Goal: Navigation & Orientation: Find specific page/section

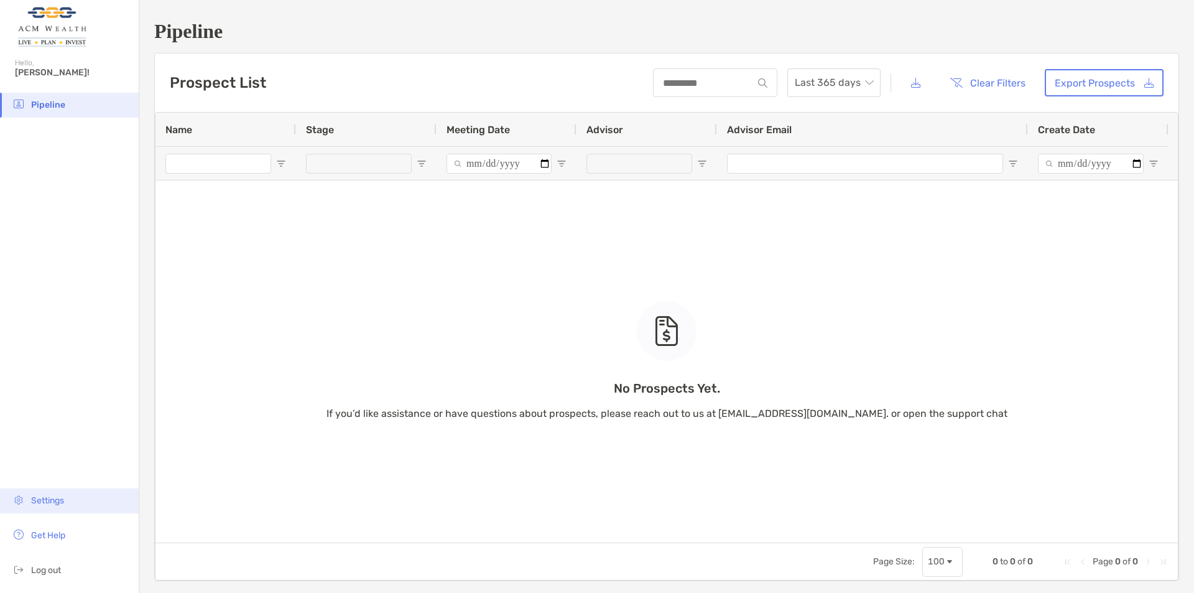
click at [66, 502] on li "Settings" at bounding box center [69, 500] width 139 height 25
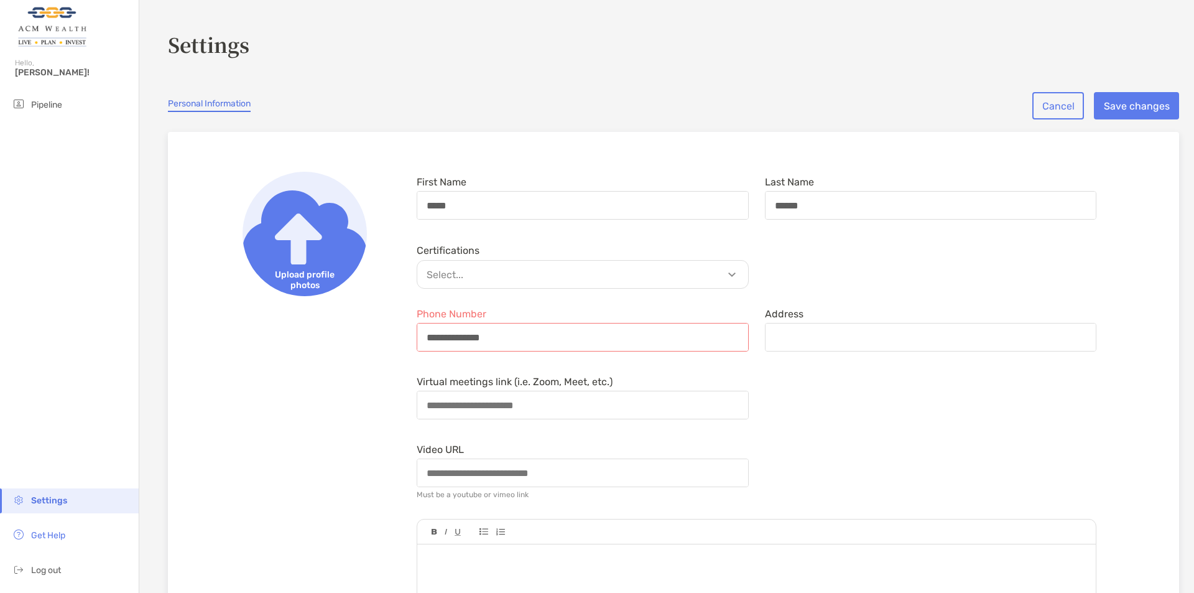
click at [65, 33] on img at bounding box center [52, 27] width 74 height 45
click at [45, 101] on span "Pipeline" at bounding box center [46, 104] width 31 height 11
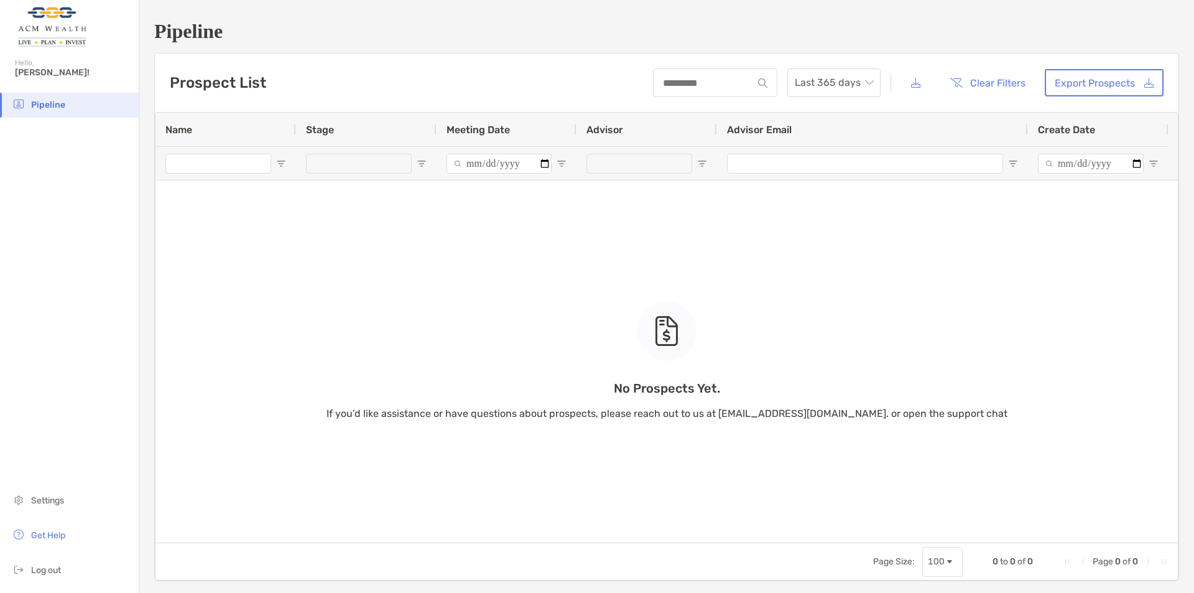
click at [668, 219] on div "No Prospects Yet. If you’d like assistance or have questions about prospects, p…" at bounding box center [666, 328] width 1022 height 430
click at [59, 30] on img at bounding box center [52, 27] width 74 height 45
click at [19, 75] on span "[PERSON_NAME]!" at bounding box center [73, 72] width 116 height 11
click at [295, 397] on div "No Prospects Yet. If you’d like assistance or have questions about prospects, p…" at bounding box center [666, 328] width 1022 height 430
click at [316, 77] on div "Prospect List Last 365 days Clear Filters Export Prospects" at bounding box center [666, 82] width 1023 height 58
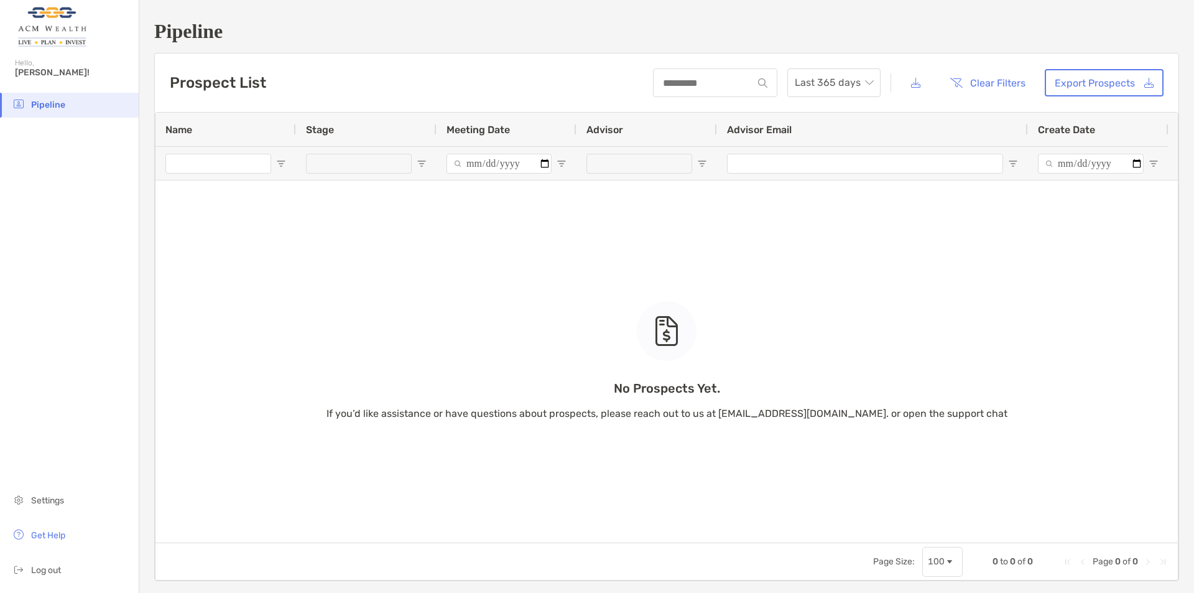
click at [367, 327] on div "No Prospects Yet. If you’d like assistance or have questions about prospects, p…" at bounding box center [666, 361] width 681 height 120
click at [254, 589] on div "Pipeline Prospect List Last 365 days Clear Filters Export Prospects 0 to 0 of 0…" at bounding box center [666, 300] width 1055 height 601
click at [324, 326] on div "No Prospects Yet. If you’d like assistance or have questions about prospects, p…" at bounding box center [666, 328] width 1022 height 430
click at [420, 239] on div "No Prospects Yet. If you’d like assistance or have questions about prospects, p…" at bounding box center [666, 328] width 1022 height 430
click at [58, 507] on li "Settings" at bounding box center [69, 500] width 139 height 25
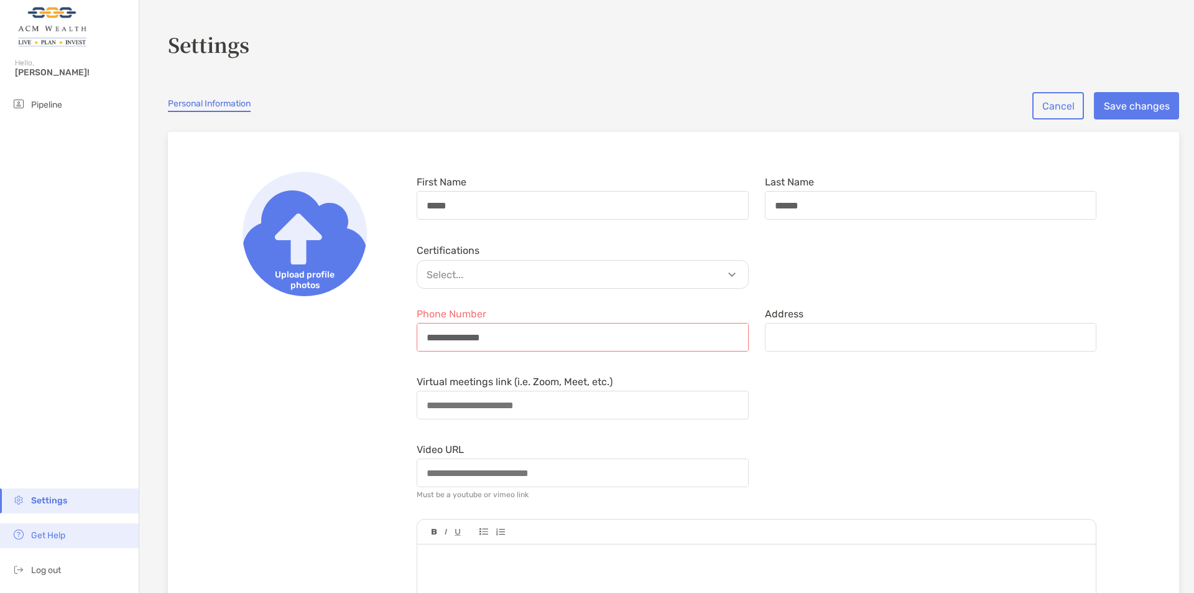
click at [56, 538] on span "Get Help" at bounding box center [48, 535] width 34 height 11
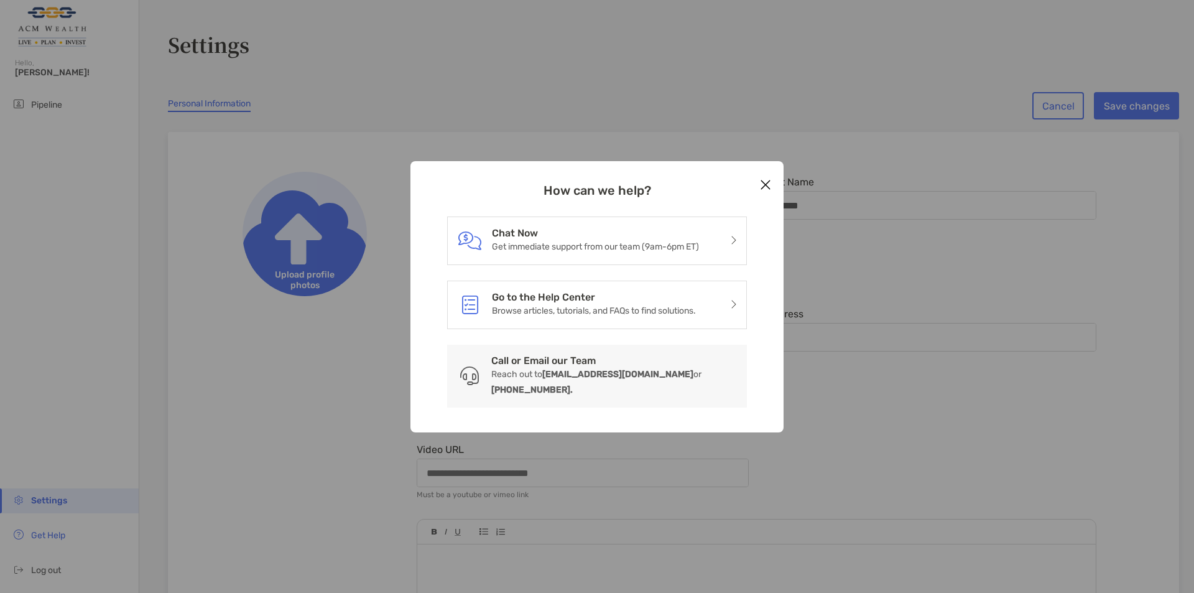
click at [758, 187] on button "Close modal" at bounding box center [765, 185] width 19 height 19
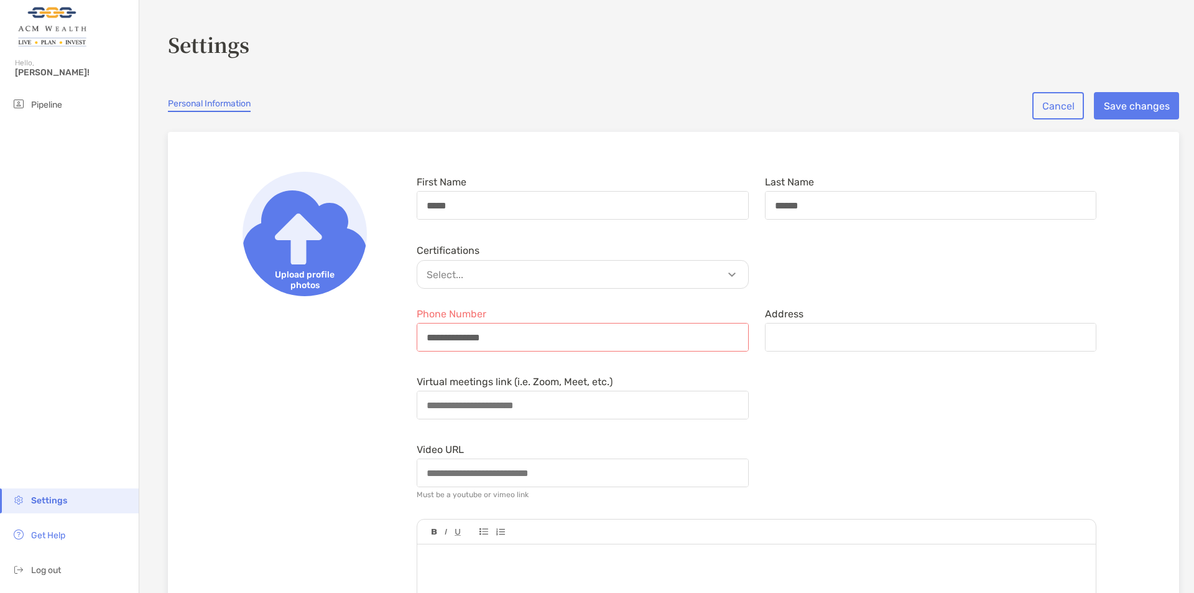
click at [59, 27] on img at bounding box center [52, 27] width 74 height 45
click at [37, 72] on span "[PERSON_NAME]!" at bounding box center [73, 72] width 116 height 11
click at [32, 111] on li "Pipeline" at bounding box center [69, 105] width 139 height 25
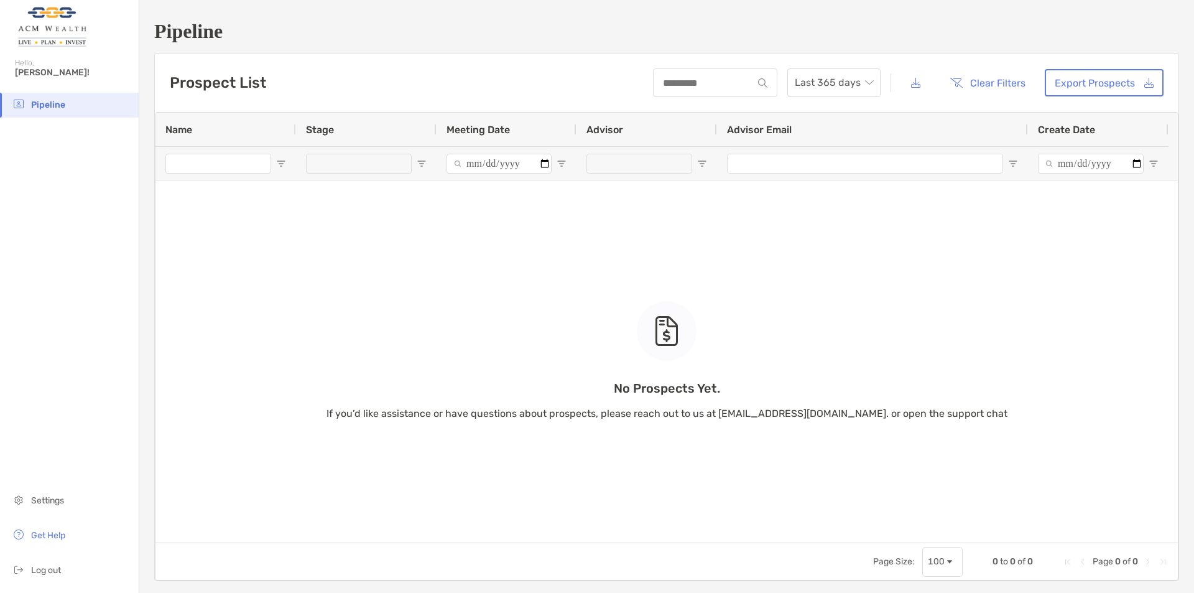
click at [382, 283] on div "No Prospects Yet. If you’d like assistance or have questions about prospects, p…" at bounding box center [666, 328] width 1022 height 430
click at [51, 576] on li "Log out" at bounding box center [69, 570] width 139 height 25
click at [330, 328] on div "No Prospects Yet. If you’d like assistance or have questions about prospects, p…" at bounding box center [666, 328] width 1022 height 430
click at [316, 389] on div "No Prospects Yet. If you’d like assistance or have questions about prospects, p…" at bounding box center [666, 328] width 1022 height 430
click at [358, 262] on div "No Prospects Yet. If you’d like assistance or have questions about prospects, p…" at bounding box center [666, 328] width 1022 height 430
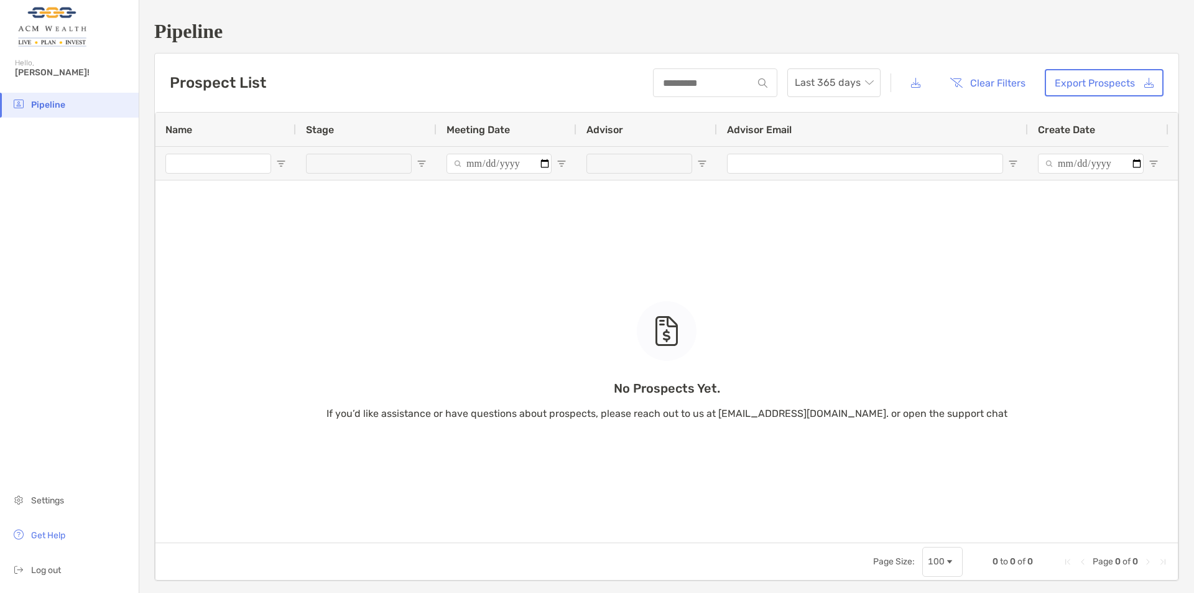
click at [30, 74] on span "[PERSON_NAME]!" at bounding box center [73, 72] width 116 height 11
click at [88, 497] on li "Settings" at bounding box center [69, 500] width 139 height 25
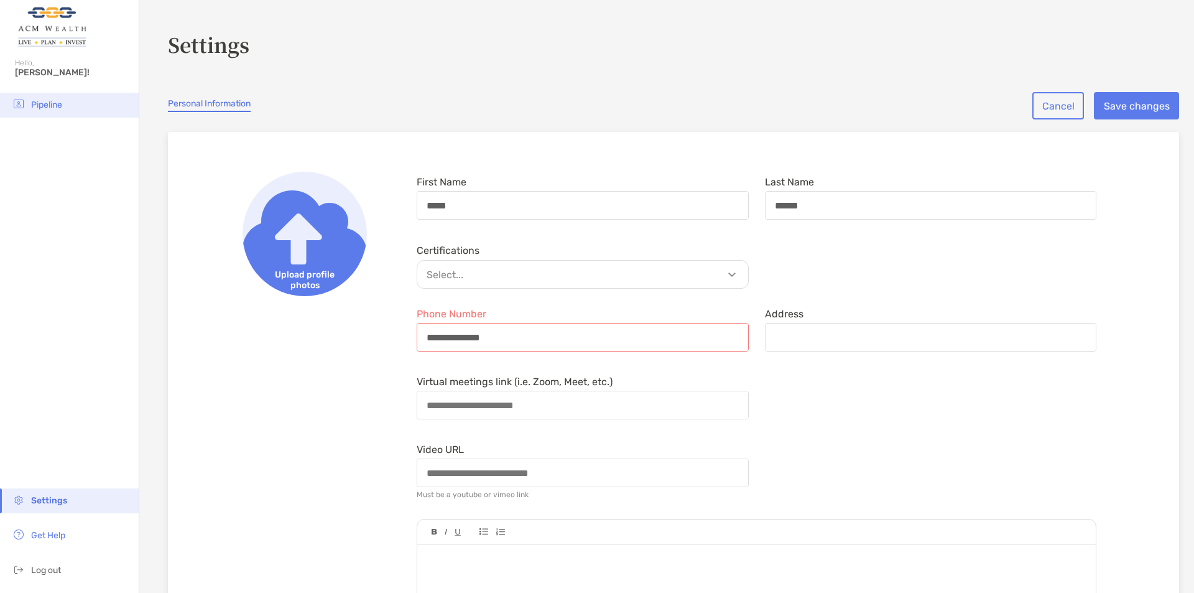
click at [85, 103] on li "Pipeline" at bounding box center [69, 105] width 139 height 25
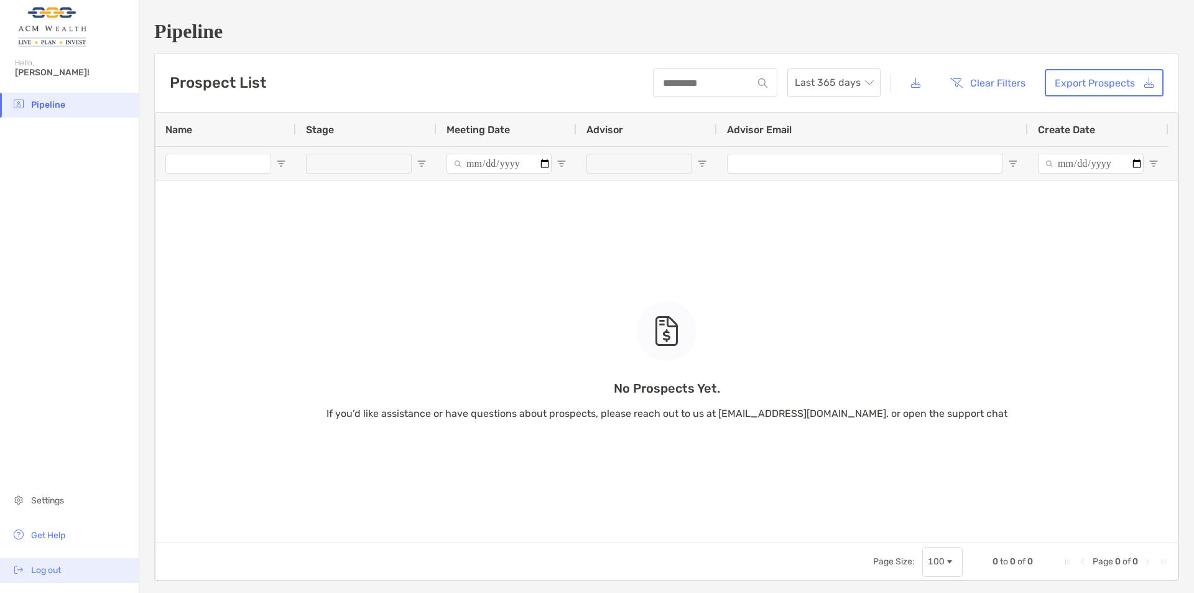
click at [83, 566] on li "Log out" at bounding box center [69, 570] width 139 height 25
